Goal: Information Seeking & Learning: Learn about a topic

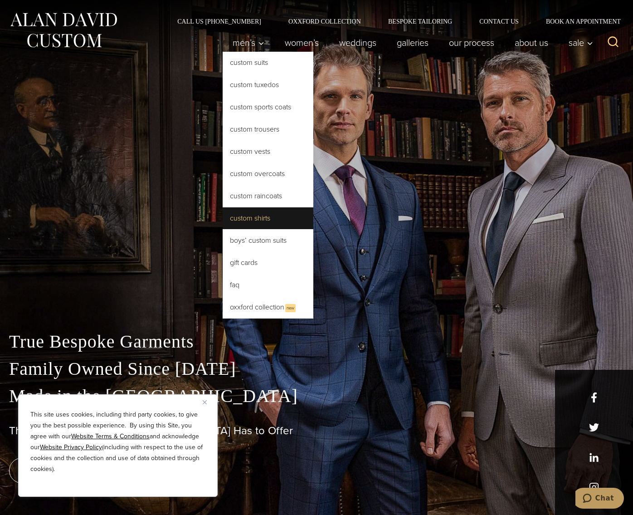
click at [223, 214] on link "Custom Shirts" at bounding box center [268, 218] width 91 height 22
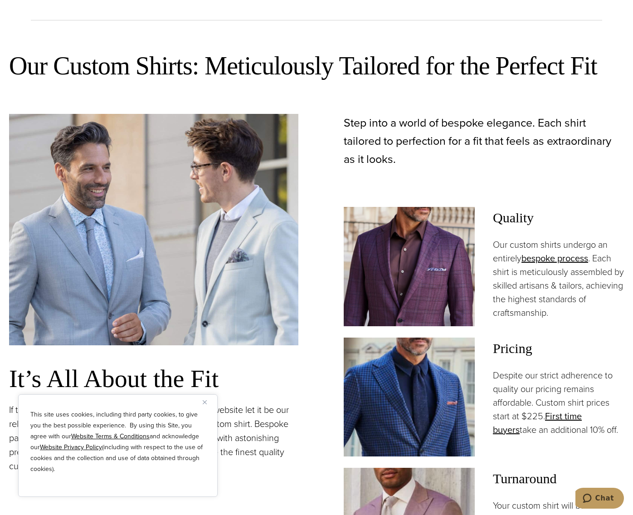
scroll to position [771, 0]
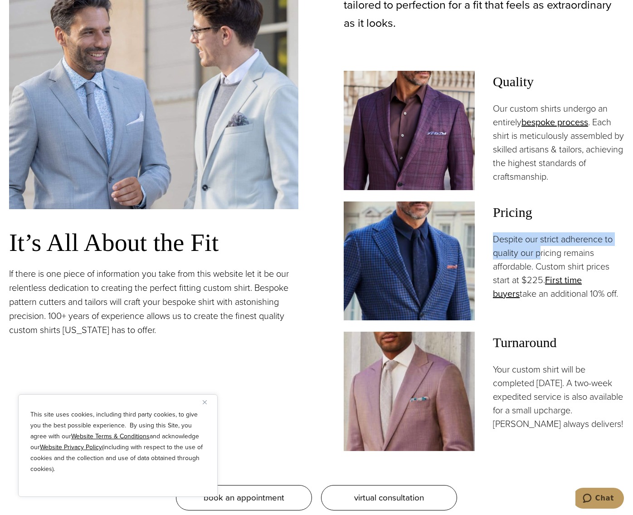
drag, startPoint x: 502, startPoint y: 228, endPoint x: 549, endPoint y: 252, distance: 52.3
click at [549, 252] on p "Despite our strict adherence to quality our pricing remains affordable. Custom …" at bounding box center [558, 266] width 131 height 68
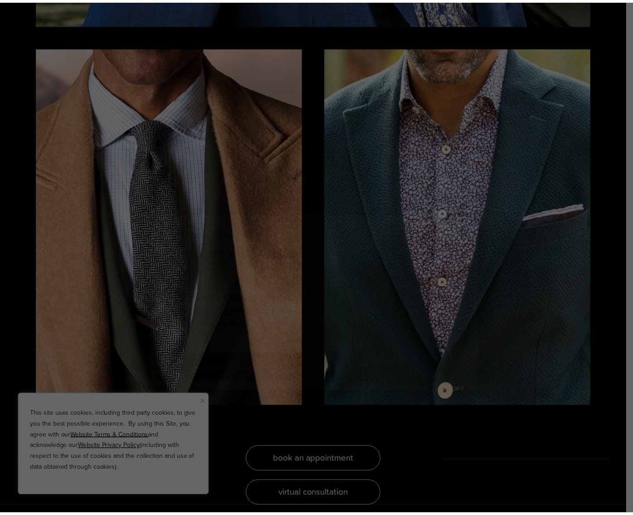
scroll to position [0, 0]
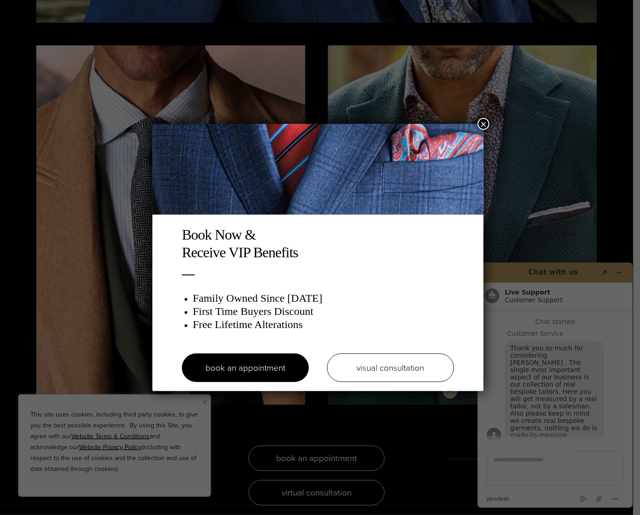
click at [486, 121] on button "×" at bounding box center [484, 124] width 12 height 12
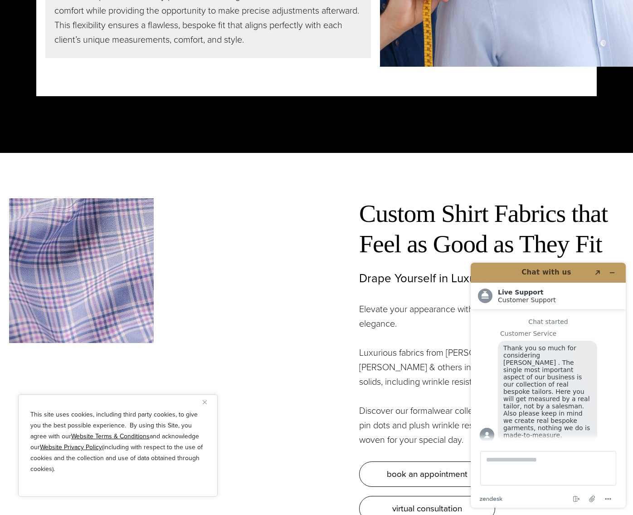
scroll to position [2586, 0]
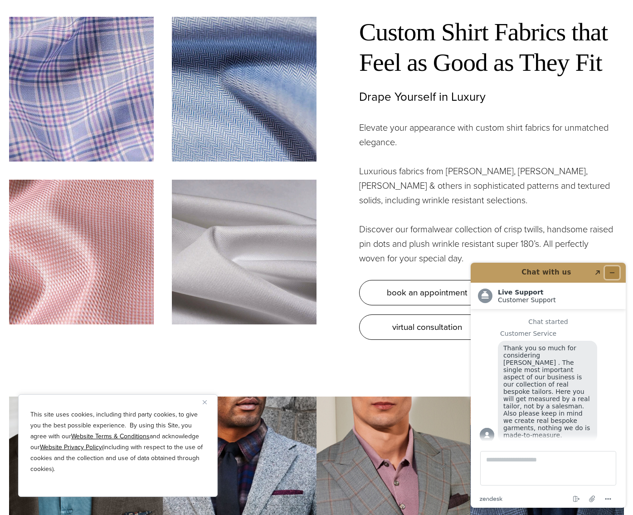
click at [615, 273] on icon "Minimize widget" at bounding box center [612, 272] width 6 height 6
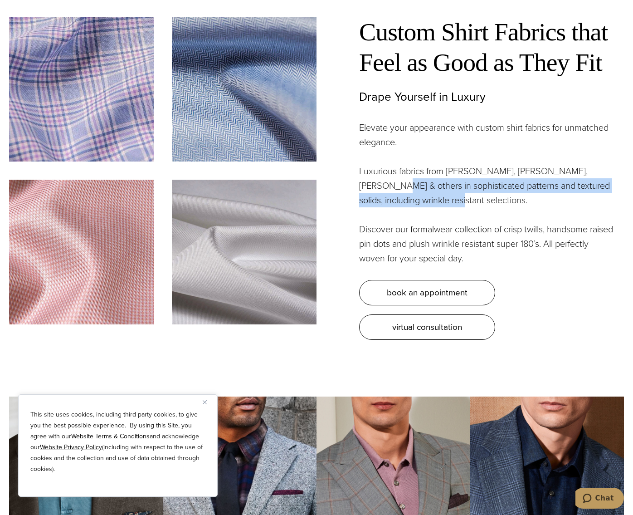
drag, startPoint x: 365, startPoint y: 160, endPoint x: 453, endPoint y: 174, distance: 88.8
click at [453, 174] on p "Luxurious fabrics from [PERSON_NAME], [PERSON_NAME], [PERSON_NAME] & others in …" at bounding box center [486, 186] width 254 height 44
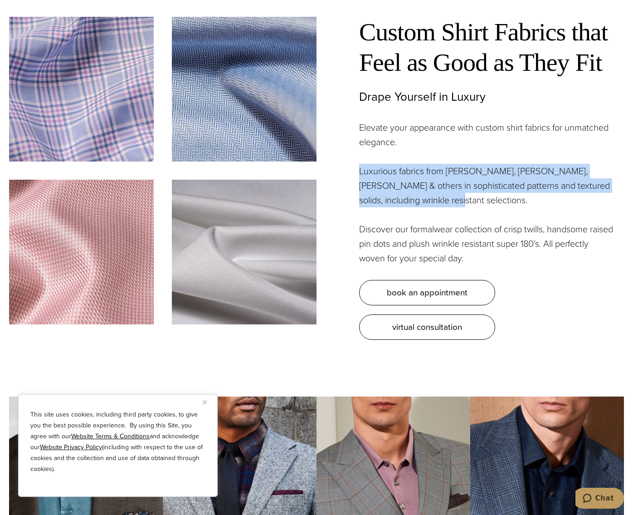
drag, startPoint x: 447, startPoint y: 181, endPoint x: 358, endPoint y: 148, distance: 94.9
click at [358, 148] on div "Custom Shirt Fabrics that Feel as Good as They Fit Drape Yourself in Luxury Ele…" at bounding box center [471, 178] width 308 height 323
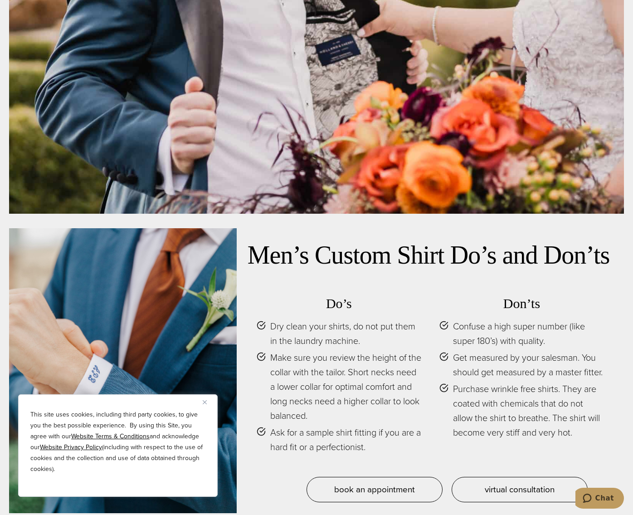
scroll to position [3947, 0]
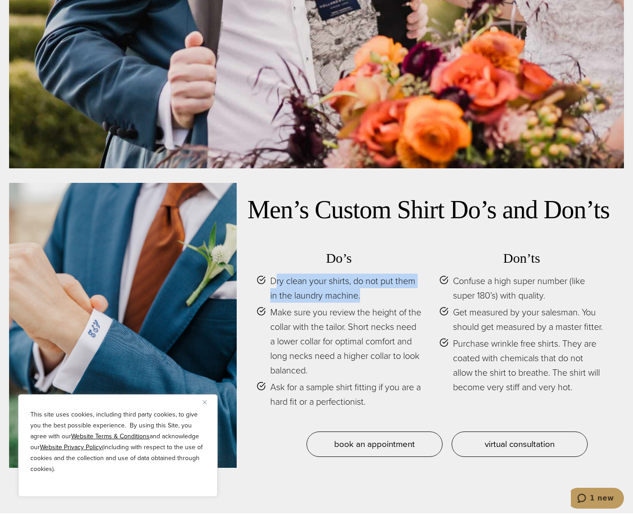
drag, startPoint x: 275, startPoint y: 255, endPoint x: 377, endPoint y: 270, distance: 103.6
click at [377, 274] on span "Dry clean your shirts, do not put them in the laundry machine." at bounding box center [345, 288] width 151 height 29
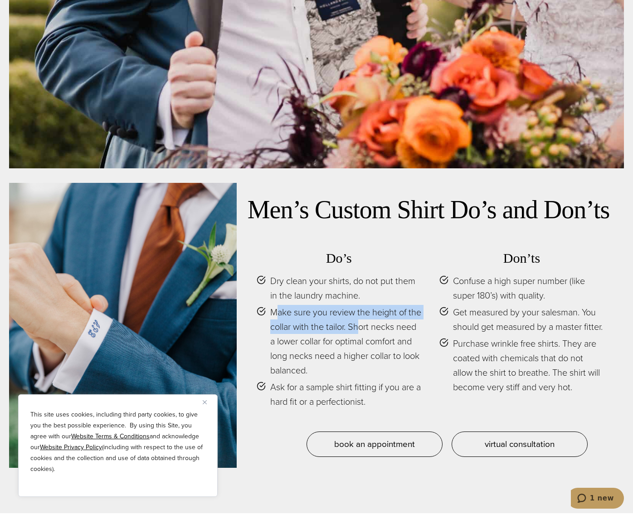
drag, startPoint x: 274, startPoint y: 294, endPoint x: 374, endPoint y: 308, distance: 100.9
click at [374, 308] on span "Make sure you review the height of the collar with the tailor. Short necks need…" at bounding box center [345, 341] width 151 height 73
click at [355, 310] on span "Make sure you review the height of the collar with the tailor. Short necks need…" at bounding box center [345, 341] width 151 height 73
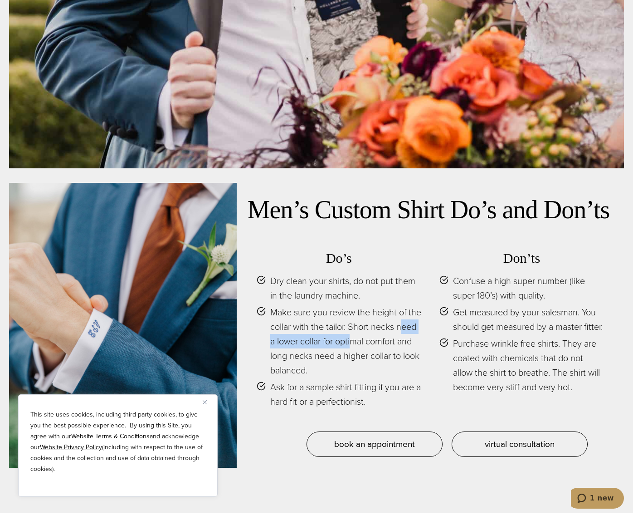
drag, startPoint x: 277, startPoint y: 321, endPoint x: 376, endPoint y: 320, distance: 98.9
click at [376, 320] on span "Make sure you review the height of the collar with the tailor. Short necks need…" at bounding box center [345, 341] width 151 height 73
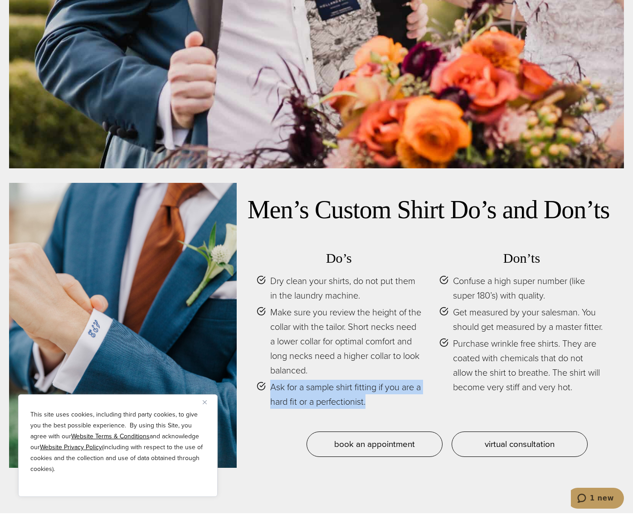
drag, startPoint x: 265, startPoint y: 367, endPoint x: 389, endPoint y: 383, distance: 125.0
click at [389, 383] on li "Ask for a sample shirt fitting if you are a hard fit or a perfectionist." at bounding box center [339, 394] width 165 height 29
click at [389, 383] on span "Ask for a sample shirt fitting if you are a hard fit or a perfectionist." at bounding box center [345, 394] width 151 height 29
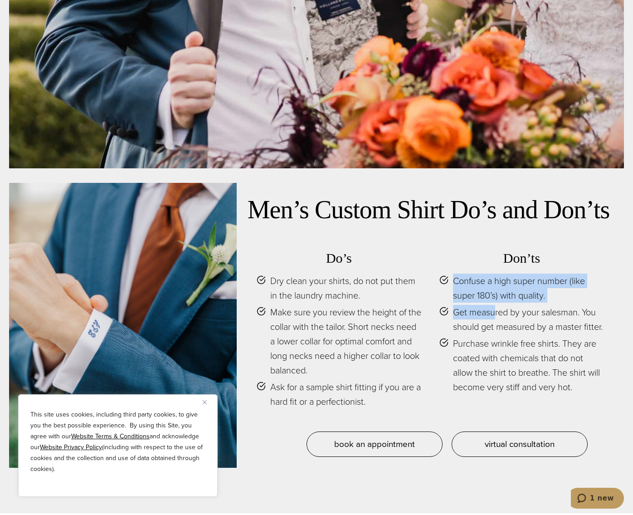
drag, startPoint x: 432, startPoint y: 264, endPoint x: 489, endPoint y: 295, distance: 64.8
click at [491, 295] on div "Do’s Dry clean your shirts, do not put them in the laundry machine. Make sure y…" at bounding box center [431, 335] width 366 height 192
click at [480, 305] on span "Get measured by your salesman. You should get measured by a master fitter." at bounding box center [528, 319] width 151 height 29
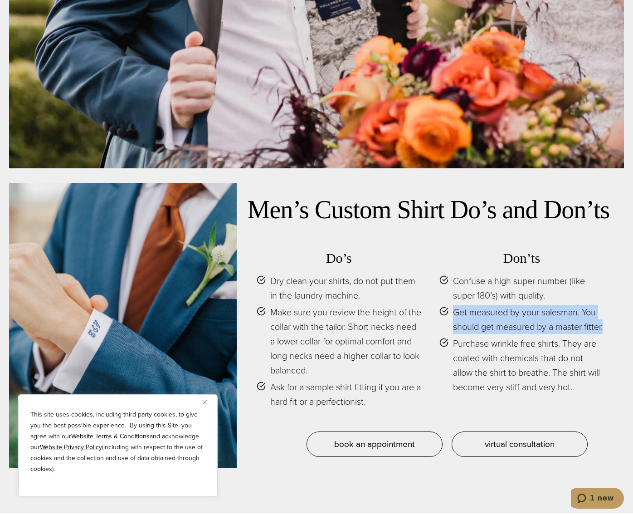
drag, startPoint x: 449, startPoint y: 292, endPoint x: 484, endPoint y: 323, distance: 47.2
click at [485, 323] on li "Get measured by your salesman. You should get measured by a master fitter." at bounding box center [522, 319] width 165 height 29
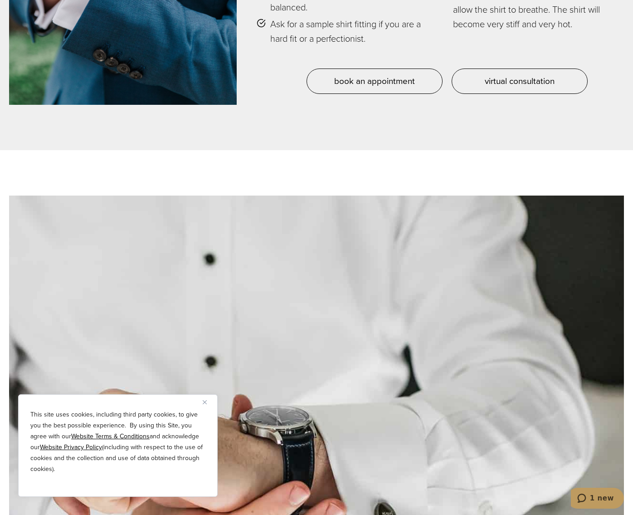
scroll to position [4174, 0]
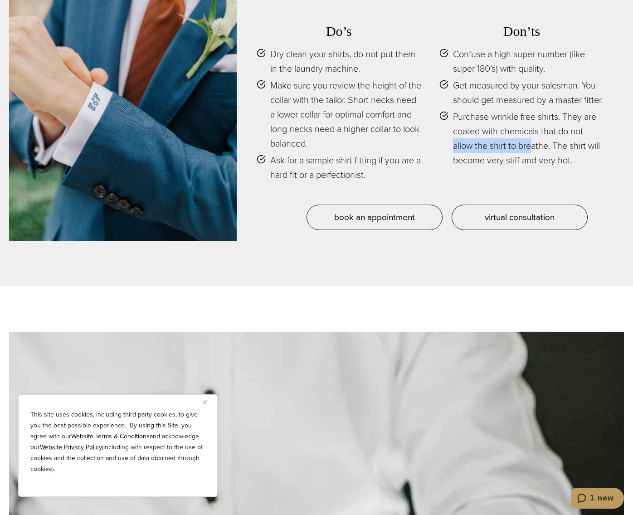
drag, startPoint x: 451, startPoint y: 142, endPoint x: 532, endPoint y: 144, distance: 80.3
click at [532, 144] on li "Purchase wrinkle free shirts. They are coated with chemicals that do not allow …" at bounding box center [522, 138] width 165 height 58
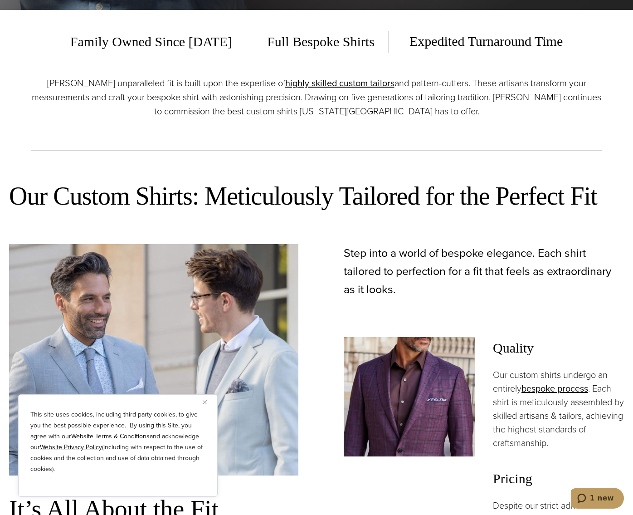
scroll to position [0, 0]
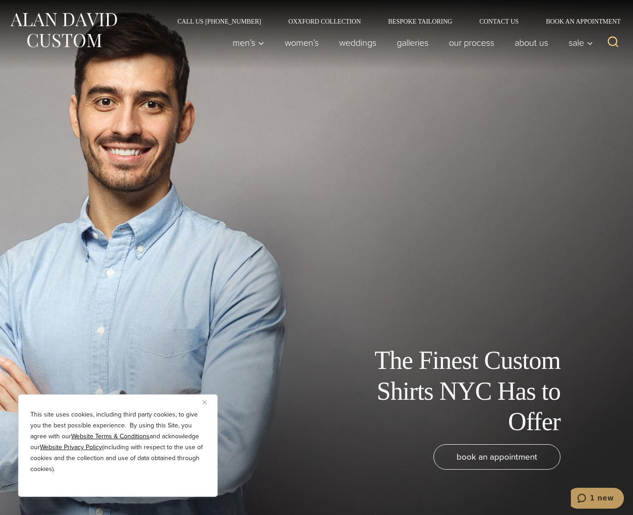
drag, startPoint x: 423, startPoint y: 260, endPoint x: 325, endPoint y: 76, distance: 209.0
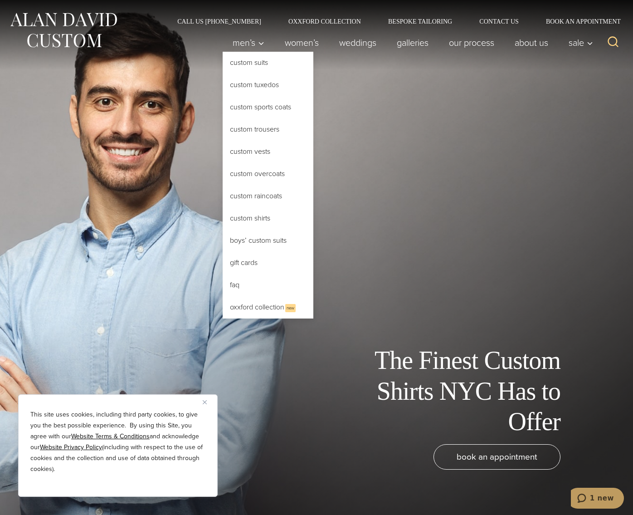
click at [223, 222] on link "Custom Shirts" at bounding box center [268, 218] width 91 height 22
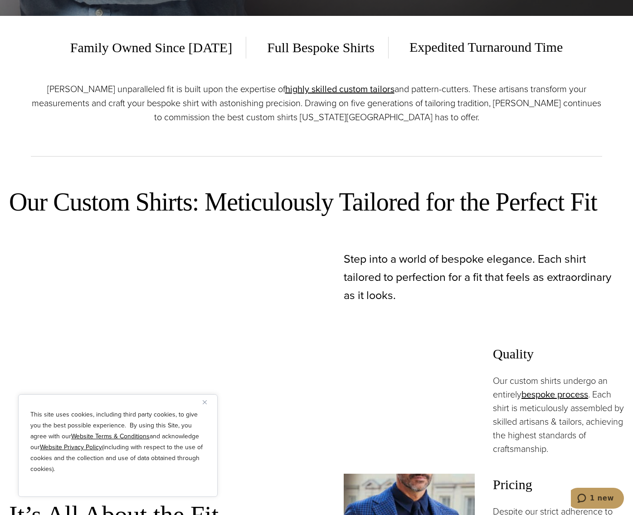
scroll to position [635, 0]
